Goal: Task Accomplishment & Management: Complete application form

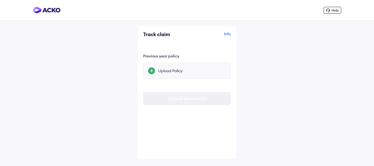
click at [177, 69] on div "Upload Policy" at bounding box center [192, 69] width 68 height 5
click at [0, 0] on input "Upload Policy" at bounding box center [0, 0] width 0 height 0
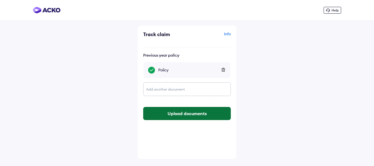
click at [196, 113] on button "Upload documents" at bounding box center [187, 113] width 88 height 13
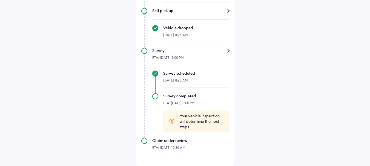
scroll to position [319, 0]
